Goal: Check status: Check status

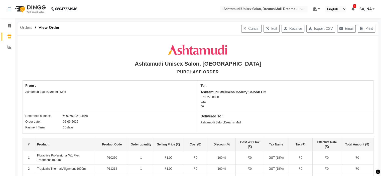
click at [28, 28] on span "Orders" at bounding box center [26, 27] width 17 height 9
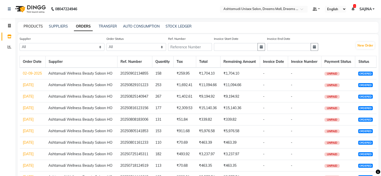
click at [33, 25] on link "PRODUCTS" at bounding box center [33, 26] width 19 height 5
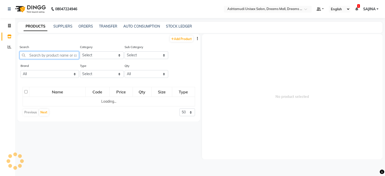
click at [41, 58] on input "text" at bounding box center [49, 55] width 59 height 8
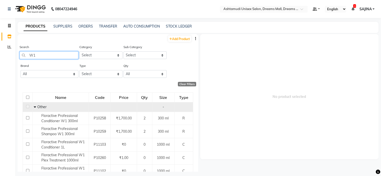
type input "W1"
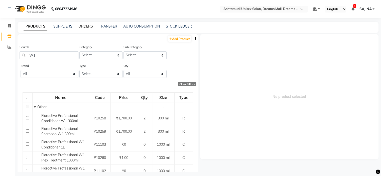
click at [81, 27] on link "ORDERS" at bounding box center [85, 26] width 15 height 5
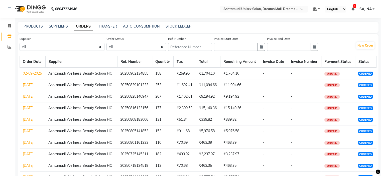
click at [26, 73] on link "02-09-2025" at bounding box center [32, 73] width 19 height 5
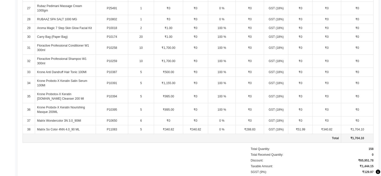
scroll to position [426, 0]
